Goal: Navigation & Orientation: Find specific page/section

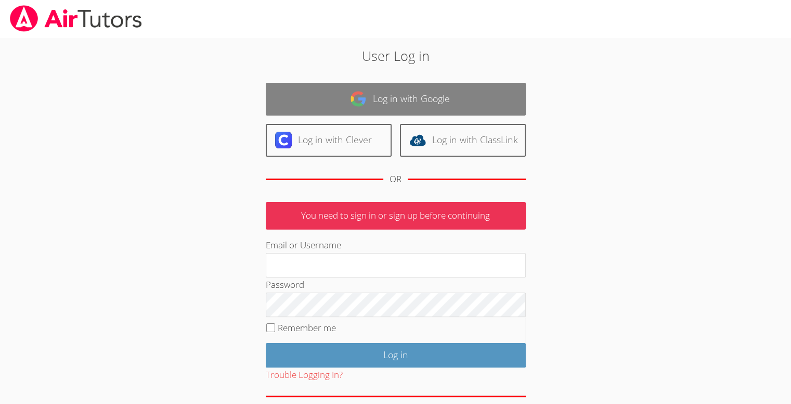
click at [329, 102] on link "Log in with Google" at bounding box center [396, 99] width 260 height 33
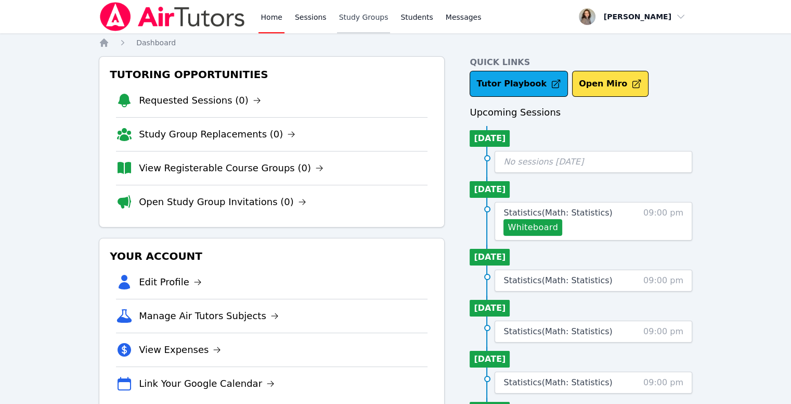
click at [343, 17] on link "Study Groups" at bounding box center [364, 16] width 54 height 33
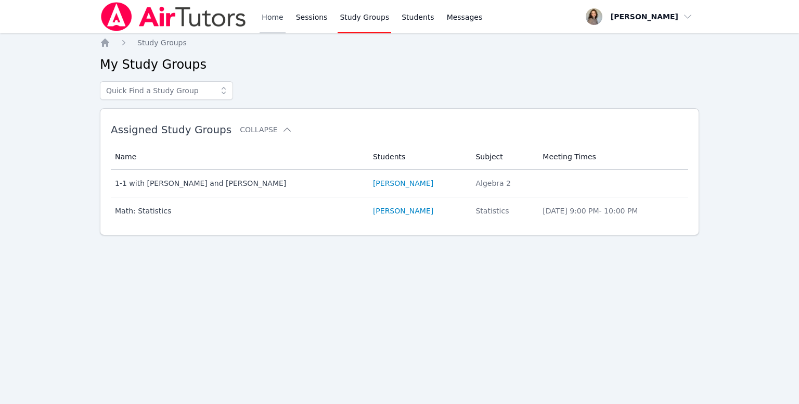
click at [268, 16] on link "Home" at bounding box center [272, 16] width 25 height 33
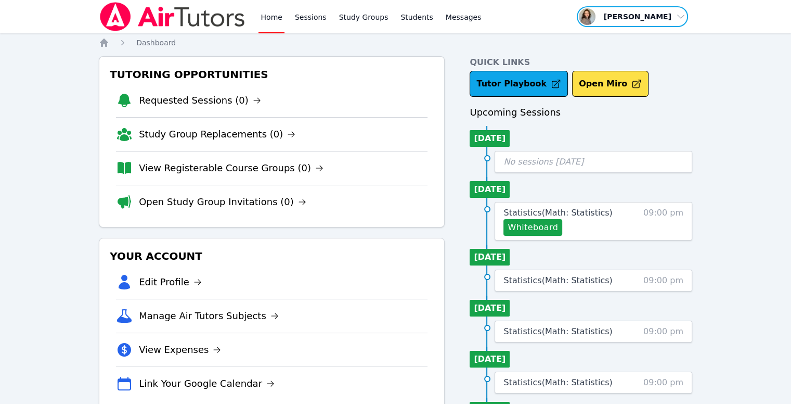
click at [656, 19] on span "button" at bounding box center [632, 16] width 113 height 23
click at [674, 18] on span "button" at bounding box center [632, 16] width 113 height 23
click at [301, 18] on link "Sessions" at bounding box center [311, 16] width 36 height 33
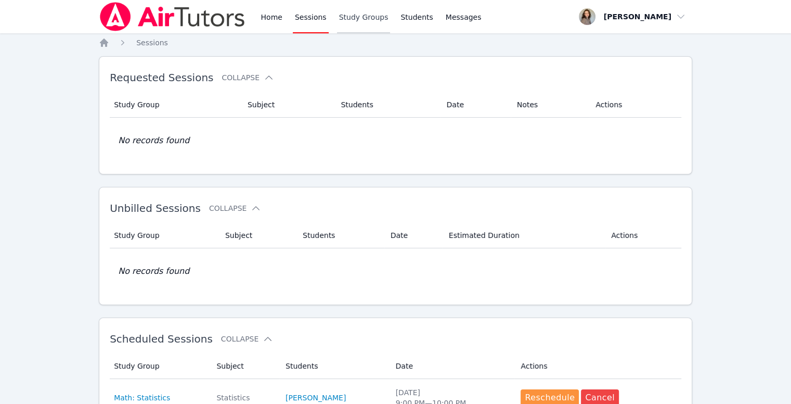
click at [356, 15] on link "Study Groups" at bounding box center [364, 16] width 54 height 33
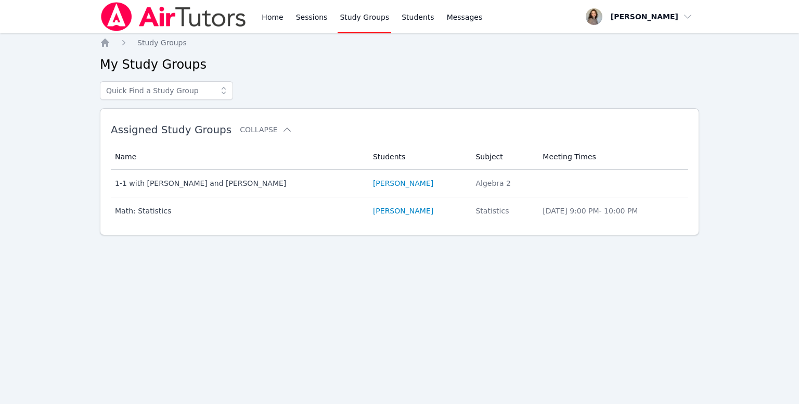
click at [226, 23] on img at bounding box center [173, 16] width 147 height 29
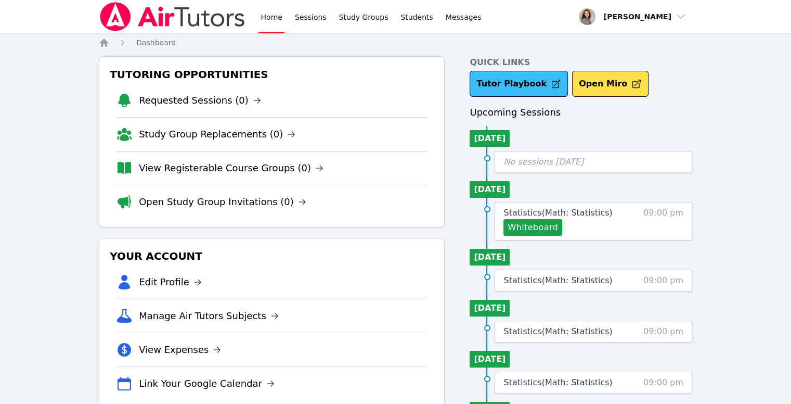
click at [531, 89] on link "Tutor Playbook" at bounding box center [519, 84] width 98 height 26
click at [310, 21] on link "Sessions" at bounding box center [311, 16] width 36 height 33
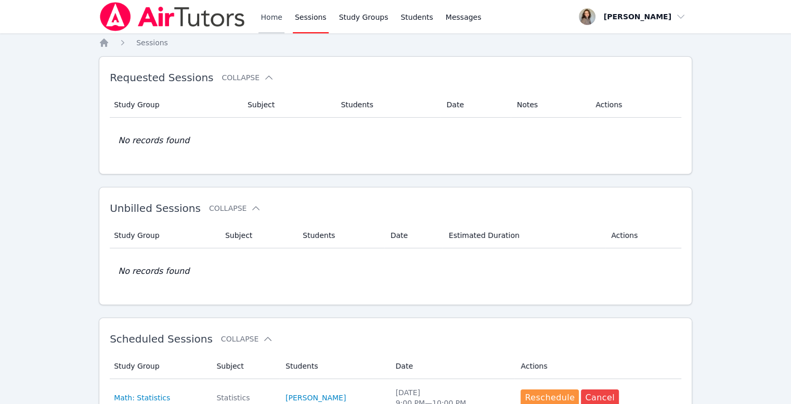
click at [261, 25] on link "Home" at bounding box center [271, 16] width 25 height 33
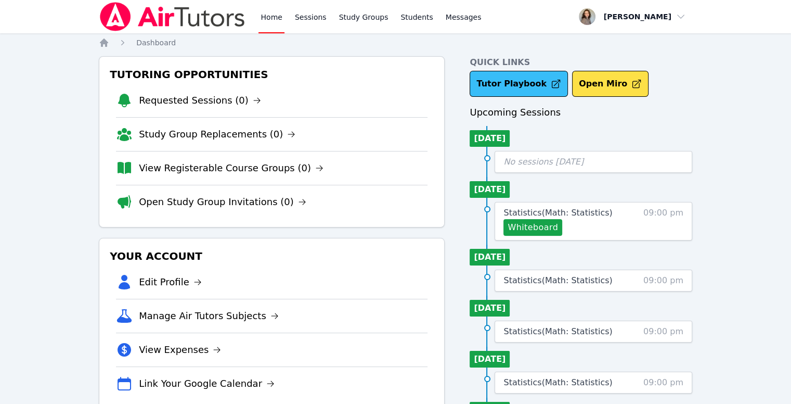
click at [510, 77] on link "Tutor Playbook" at bounding box center [519, 84] width 98 height 26
